Goal: Find specific page/section: Locate a particular part of the current website

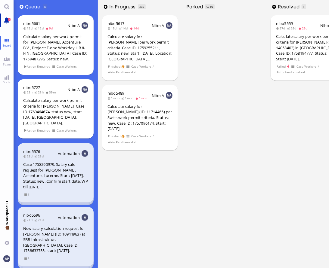
click at [11, 19] on link "7" at bounding box center [7, 21] width 14 height 14
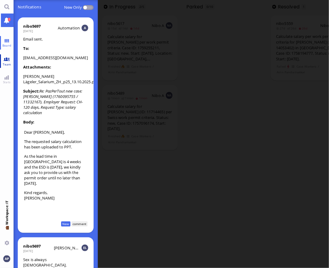
click at [8, 63] on span "Team" at bounding box center [6, 64] width 11 height 4
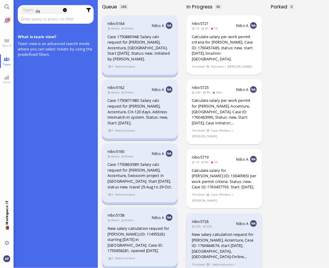
type input "d"
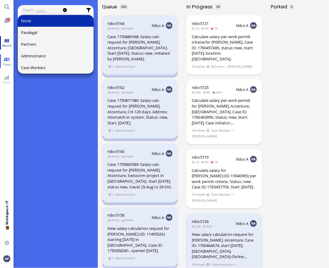
click at [2, 42] on link "Board" at bounding box center [7, 43] width 14 height 14
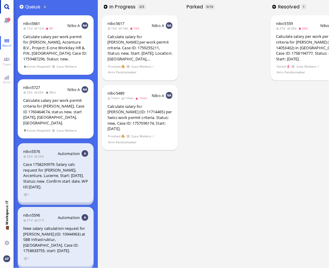
click at [6, 2] on link "Main menu" at bounding box center [7, 7] width 14 height 14
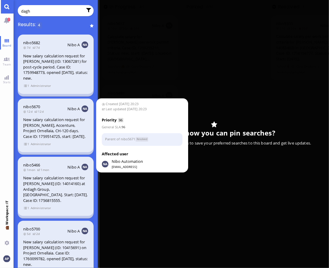
type input "dagh"
click at [60, 134] on div "New salary calculation request for [PERSON_NAME], Accenture, Project Ornellaia,…" at bounding box center [55, 128] width 65 height 22
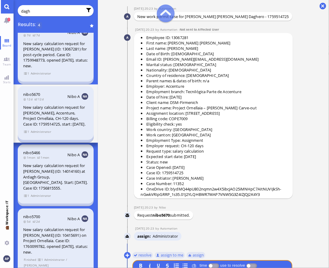
scroll to position [-33, 0]
